Goal: Transaction & Acquisition: Obtain resource

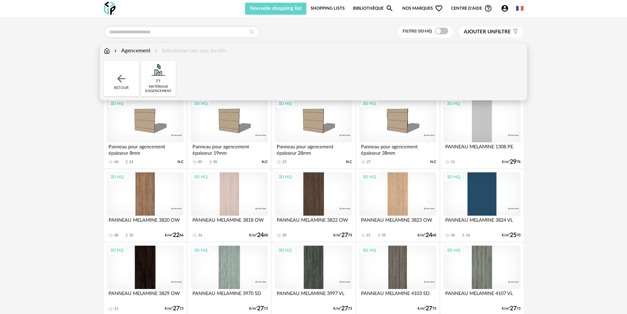
click at [131, 49] on div "Agencement" at bounding box center [132, 51] width 38 height 8
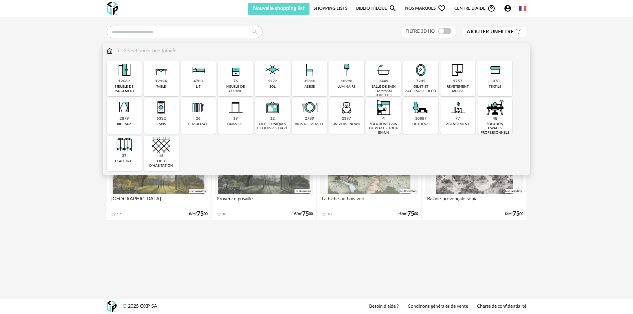
click at [346, 82] on div "1757 revêtement mural" at bounding box center [457, 78] width 35 height 35
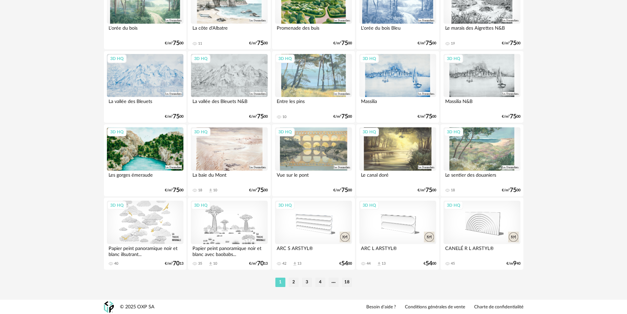
scroll to position [1292, 0]
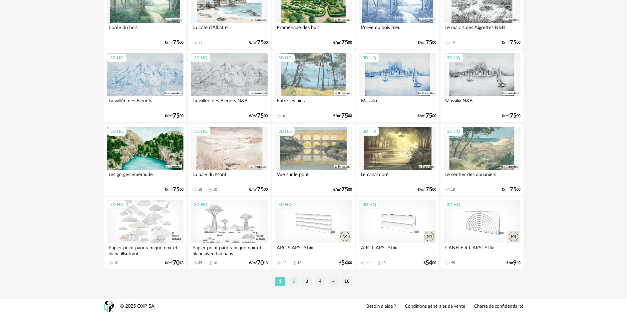
click at [295, 210] on li "2" at bounding box center [294, 281] width 10 height 9
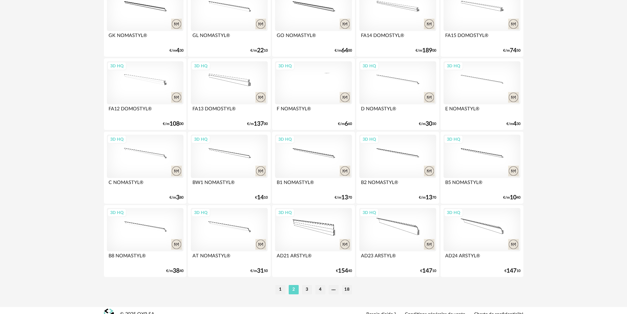
scroll to position [1292, 0]
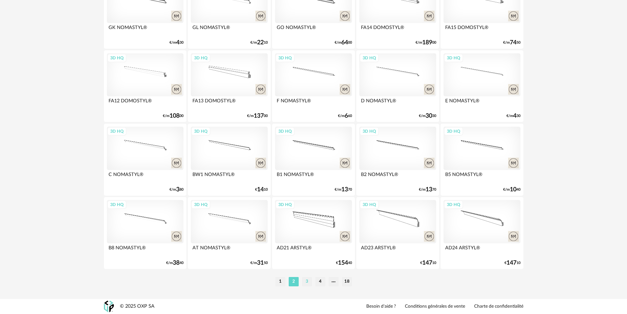
click at [308, 210] on li "3" at bounding box center [307, 281] width 10 height 9
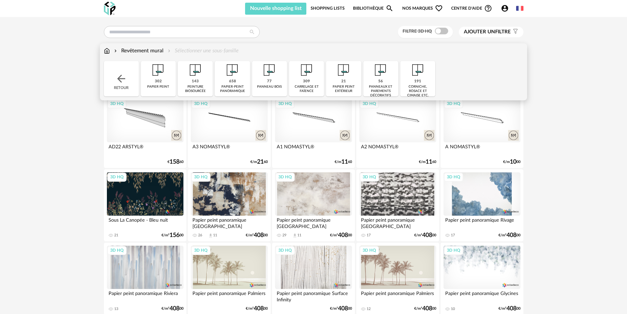
click at [161, 82] on div "302" at bounding box center [158, 81] width 7 height 5
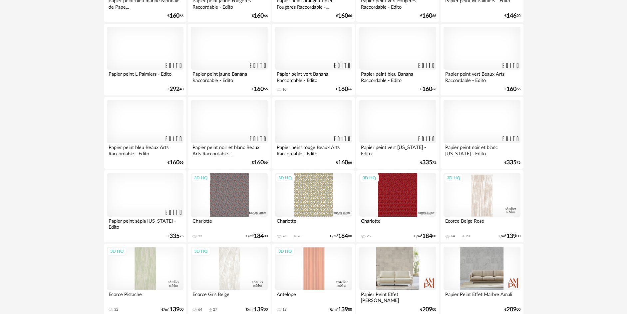
scroll to position [1292, 0]
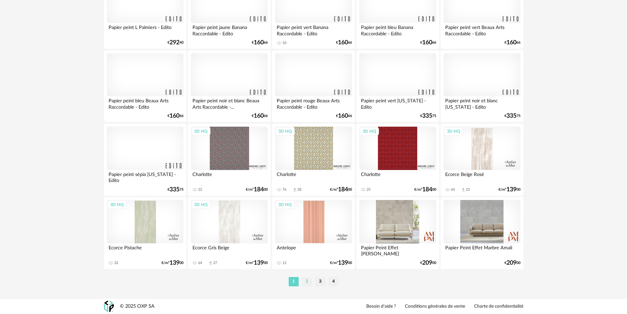
click at [306, 210] on li "2" at bounding box center [307, 281] width 10 height 9
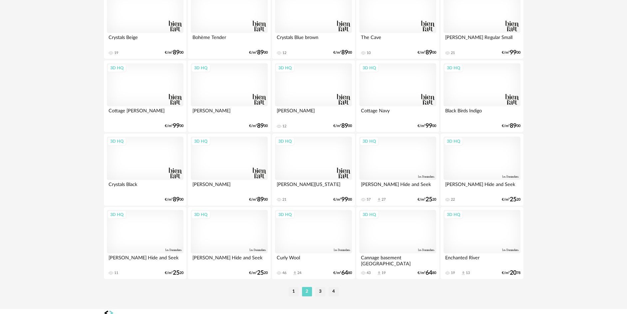
scroll to position [1292, 0]
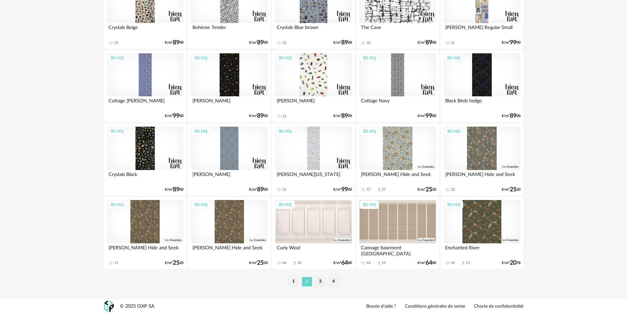
click at [322, 210] on div "1 2 3 4" at bounding box center [314, 281] width 420 height 11
click at [321, 210] on li "3" at bounding box center [320, 281] width 10 height 9
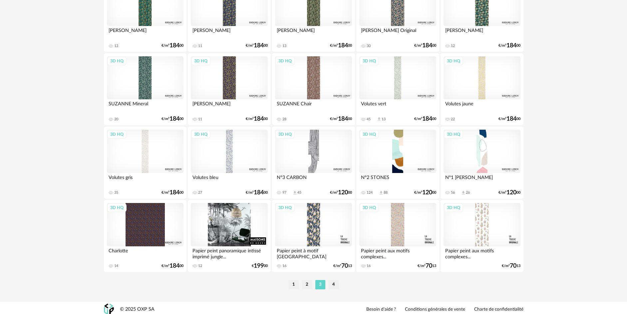
scroll to position [1292, 0]
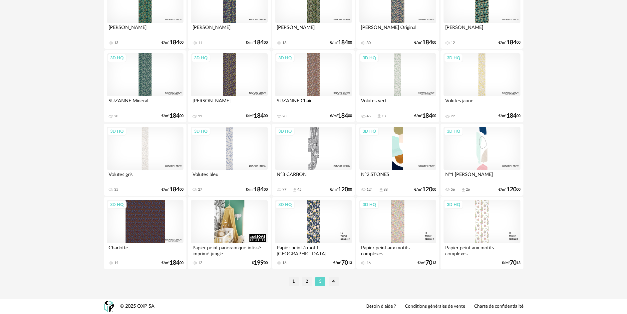
click at [222, 210] on div at bounding box center [229, 221] width 77 height 43
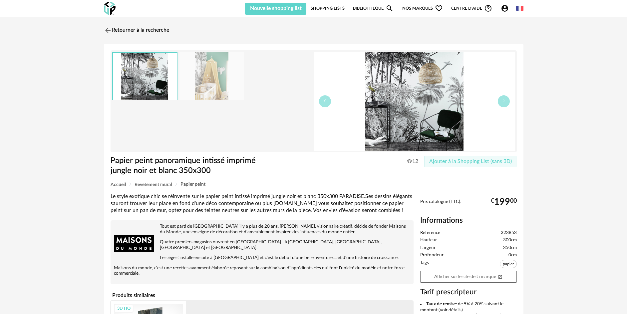
click at [346, 164] on span "Ajouter à la Shopping List (sans 3D)" at bounding box center [470, 161] width 83 height 5
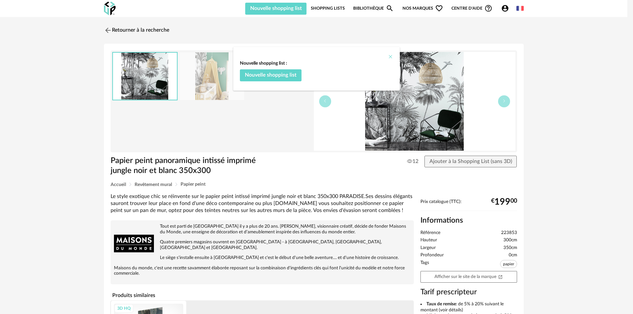
click at [346, 56] on icon "Close" at bounding box center [390, 56] width 5 height 5
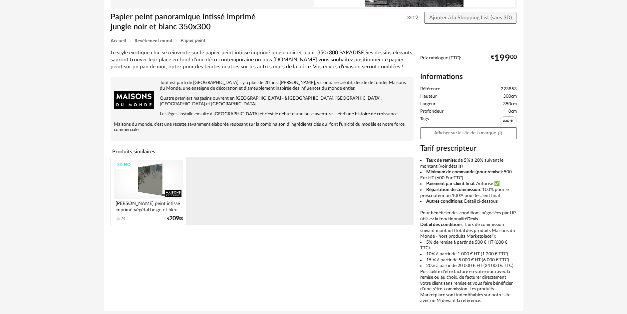
scroll to position [167, 0]
